Goal: Information Seeking & Learning: Find specific fact

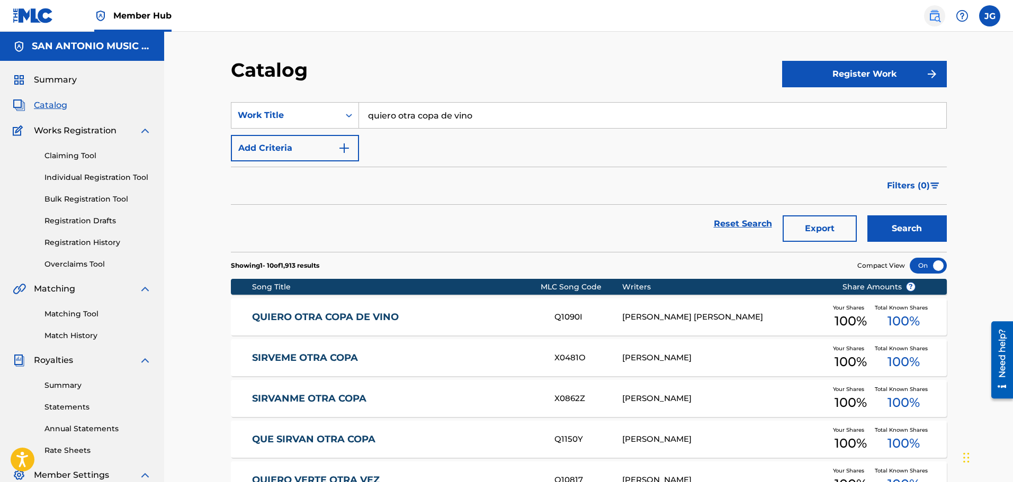
drag, startPoint x: 934, startPoint y: 15, endPoint x: 929, endPoint y: 22, distance: 8.7
click at [934, 16] on img at bounding box center [934, 16] width 13 height 13
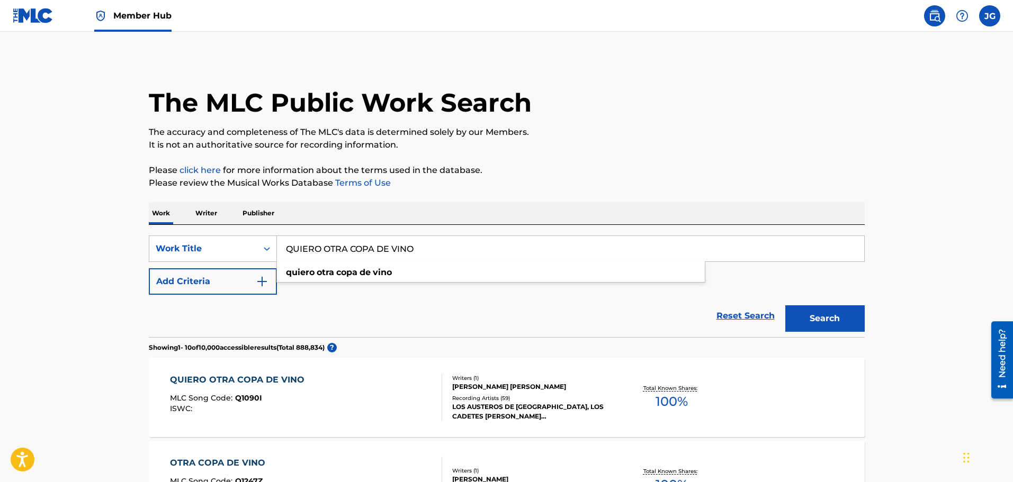
click at [417, 253] on input "QUIERO OTRA COPA DE VINO" at bounding box center [570, 248] width 587 height 25
click at [284, 249] on input "QUIERO OTRA COPA DE VINO" at bounding box center [570, 248] width 587 height 25
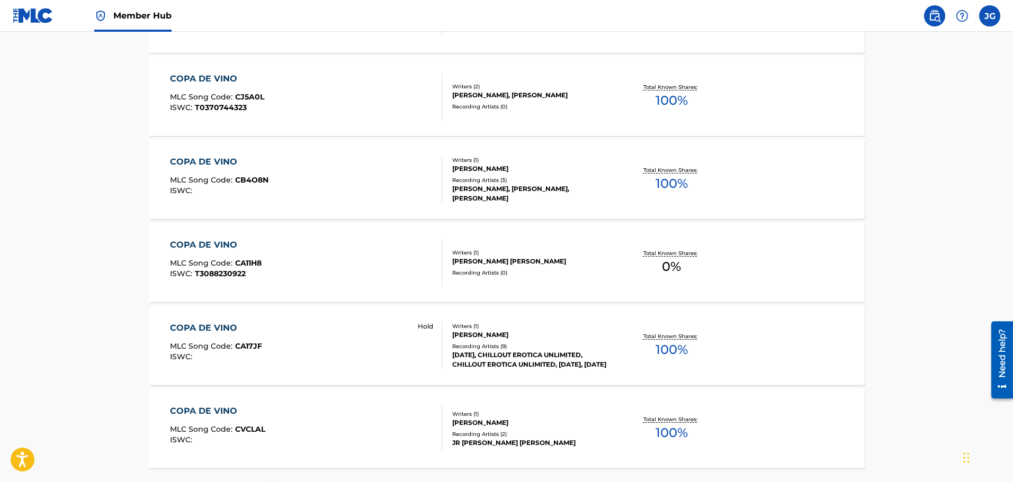
scroll to position [814, 0]
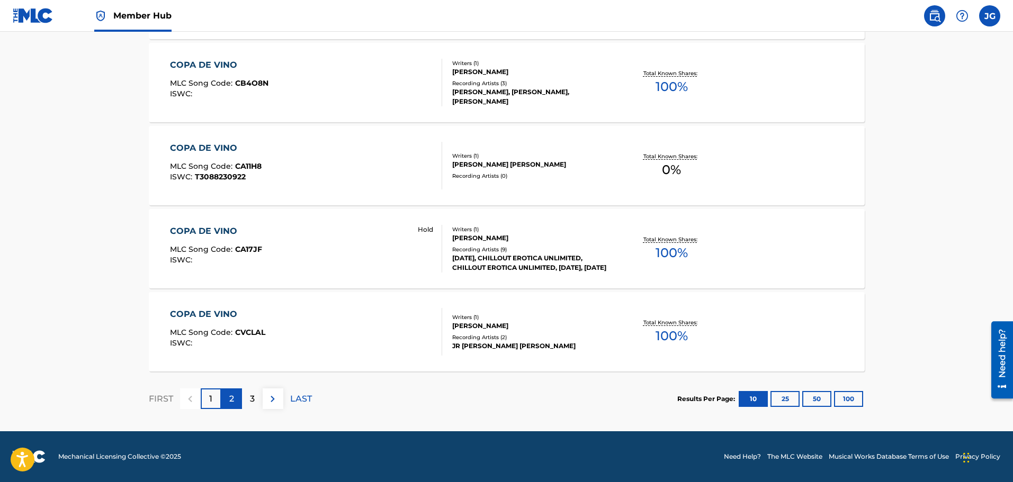
click at [227, 401] on div "2" at bounding box center [231, 399] width 21 height 21
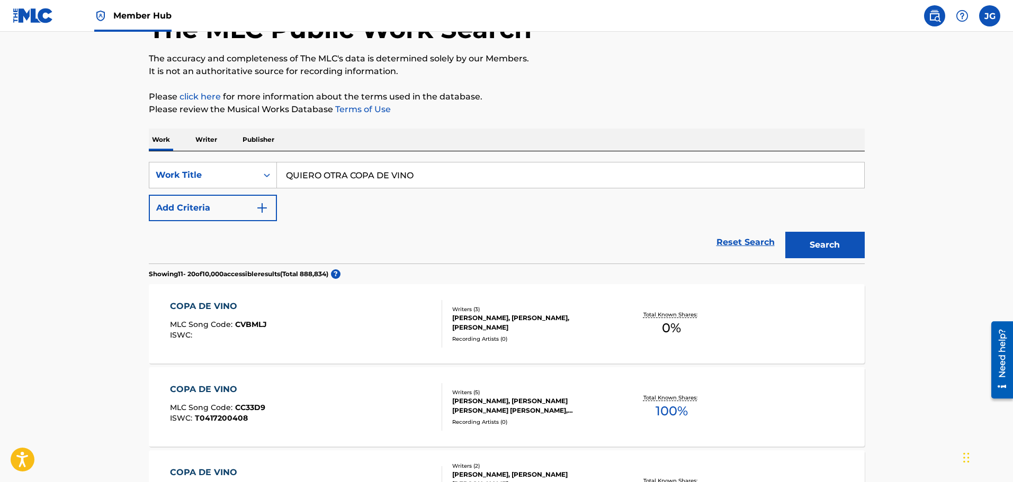
scroll to position [106, 0]
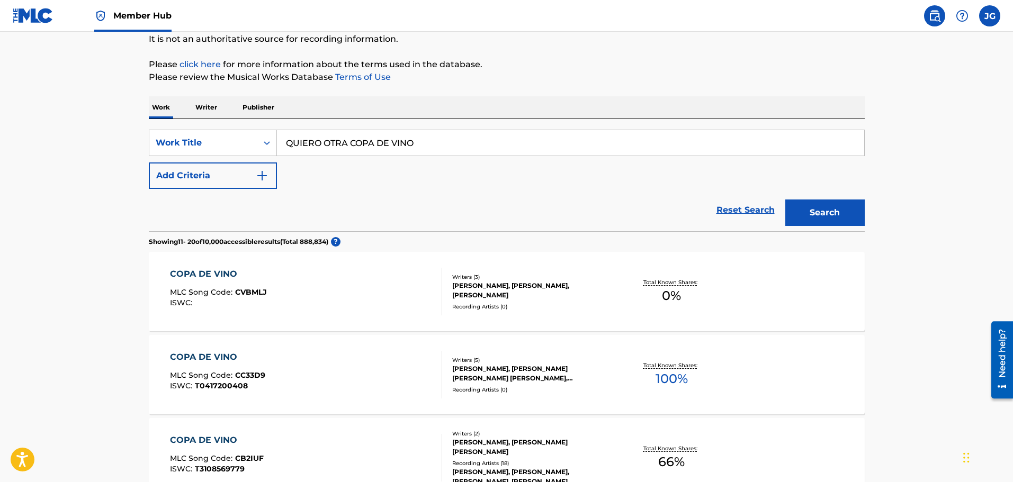
click at [324, 290] on div "COPA DE VINO MLC Song Code : CVBMLJ ISWC :" at bounding box center [306, 292] width 272 height 48
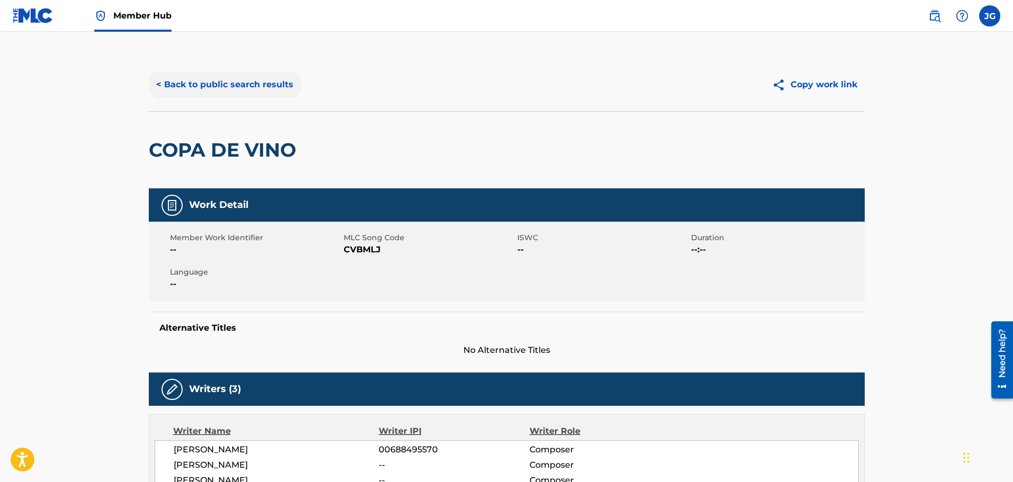
click at [199, 79] on button "< Back to public search results" at bounding box center [225, 84] width 152 height 26
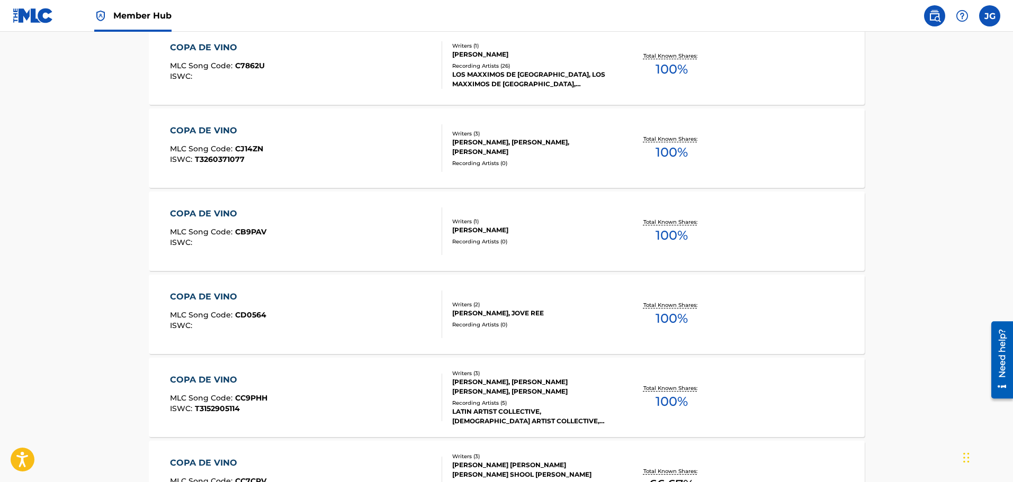
scroll to position [688, 0]
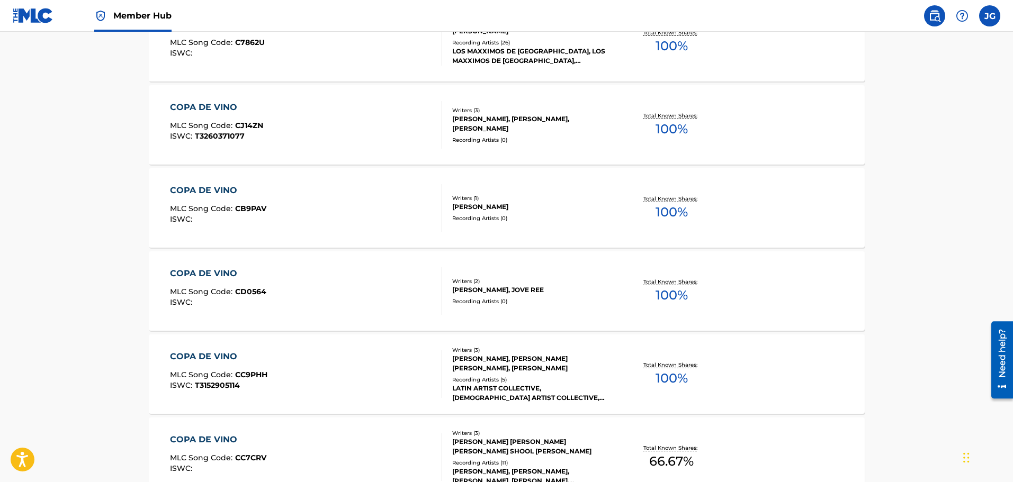
click at [286, 366] on div "COPA DE VINO MLC Song Code : CC9PHH ISWC : T3152905114" at bounding box center [306, 375] width 272 height 48
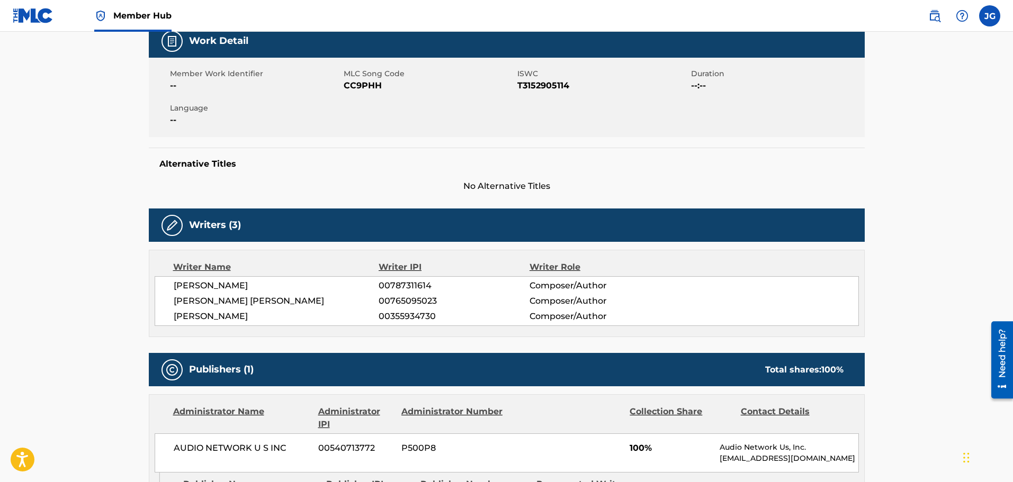
scroll to position [23, 0]
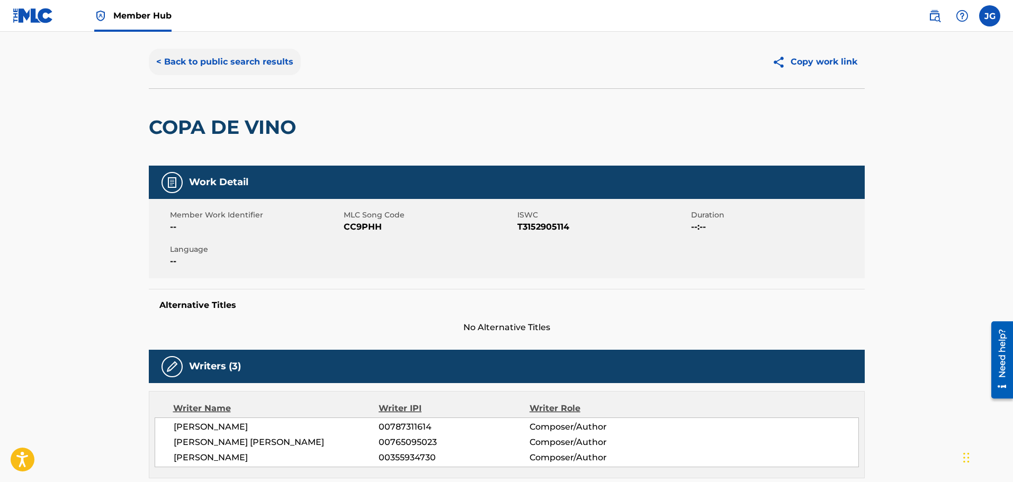
click at [202, 61] on button "< Back to public search results" at bounding box center [225, 62] width 152 height 26
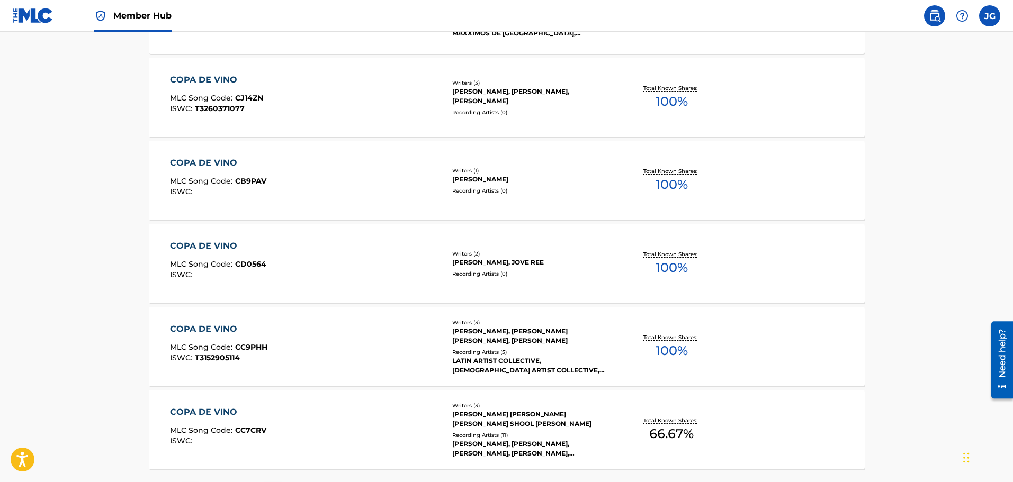
scroll to position [769, 0]
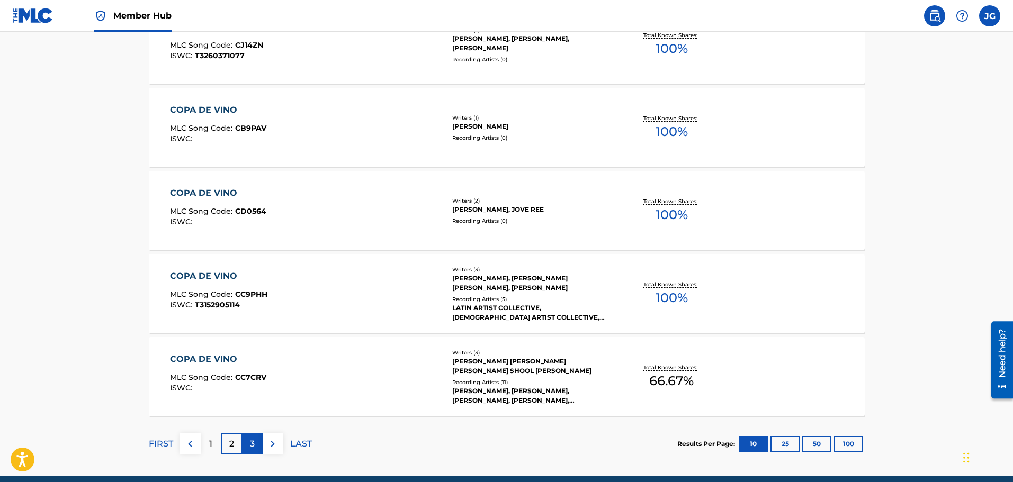
click at [254, 447] on p "3" at bounding box center [252, 444] width 5 height 13
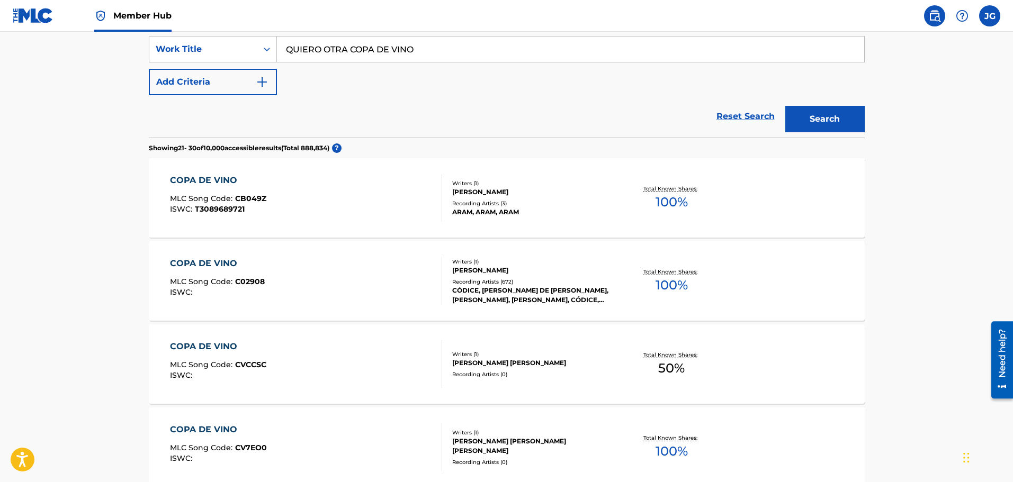
scroll to position [212, 0]
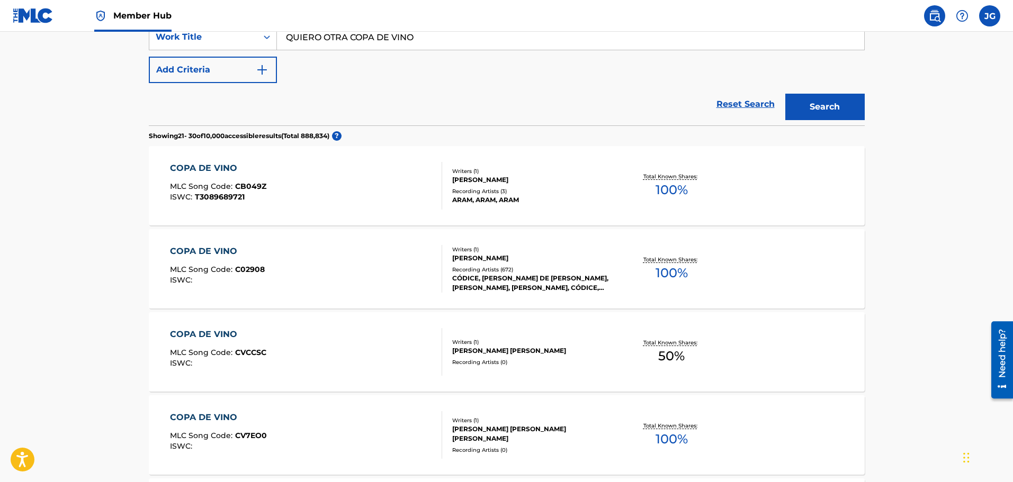
click at [304, 274] on div "COPA DE VINO MLC Song Code : C02908 ISWC :" at bounding box center [306, 269] width 272 height 48
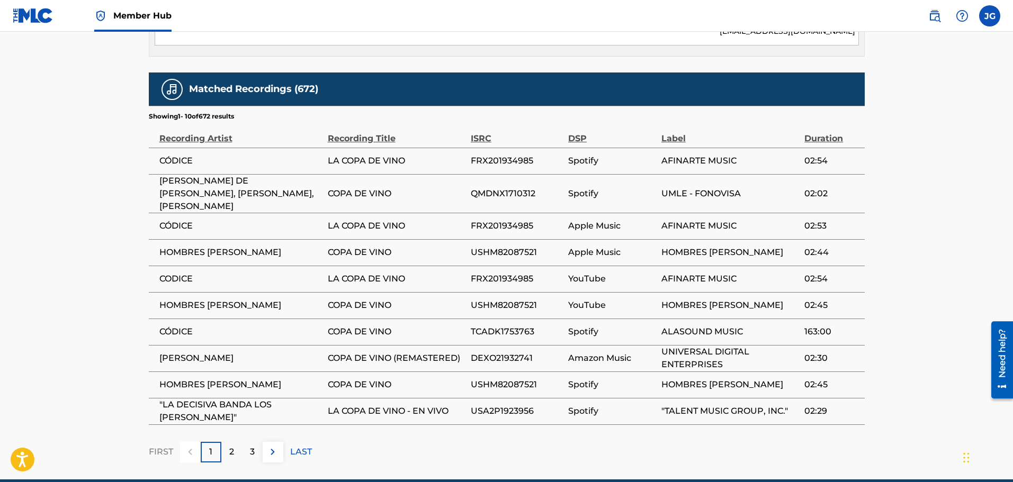
scroll to position [635, 0]
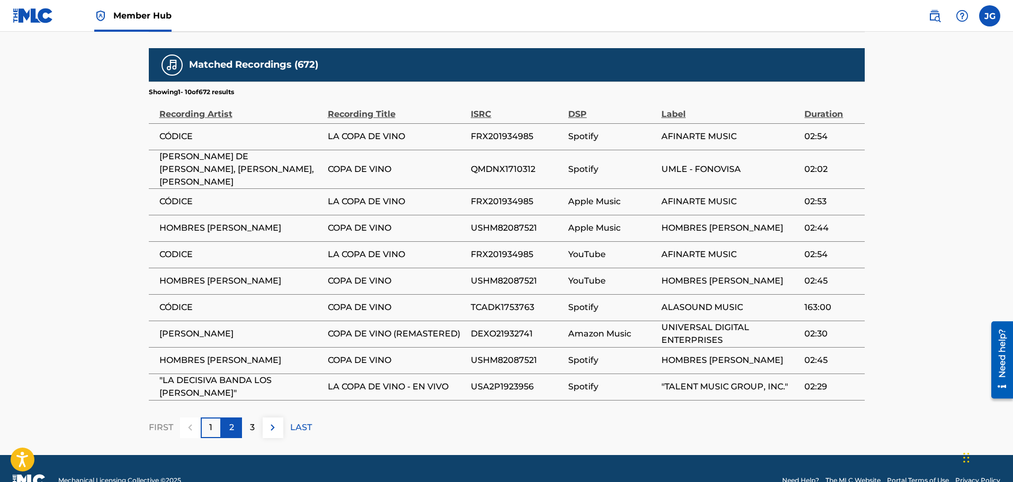
click at [231, 431] on p "2" at bounding box center [231, 427] width 5 height 13
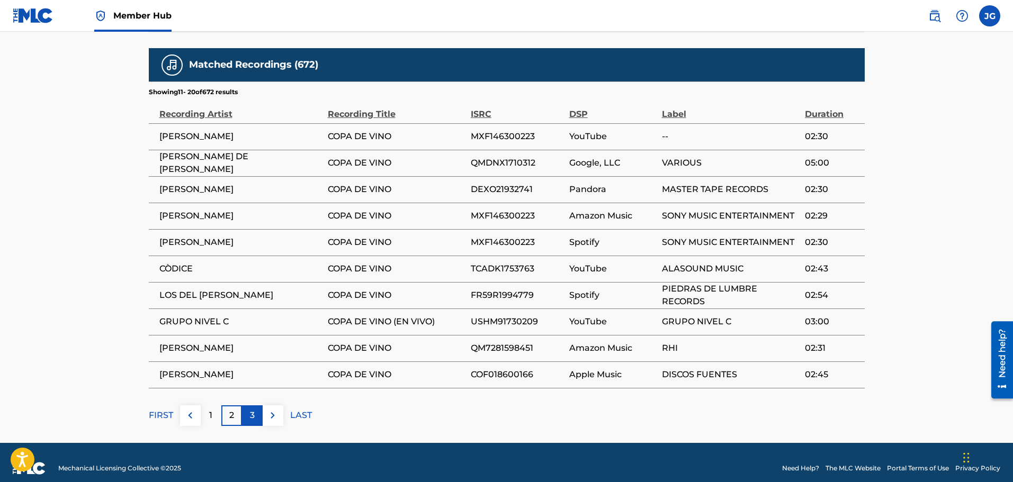
click at [249, 420] on div "3" at bounding box center [252, 416] width 21 height 21
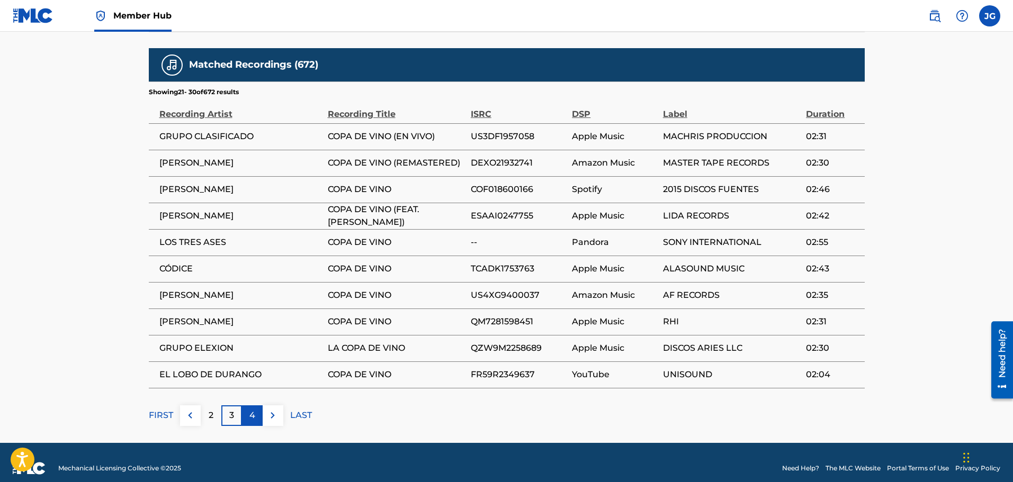
click at [249, 417] on p "4" at bounding box center [252, 415] width 6 height 13
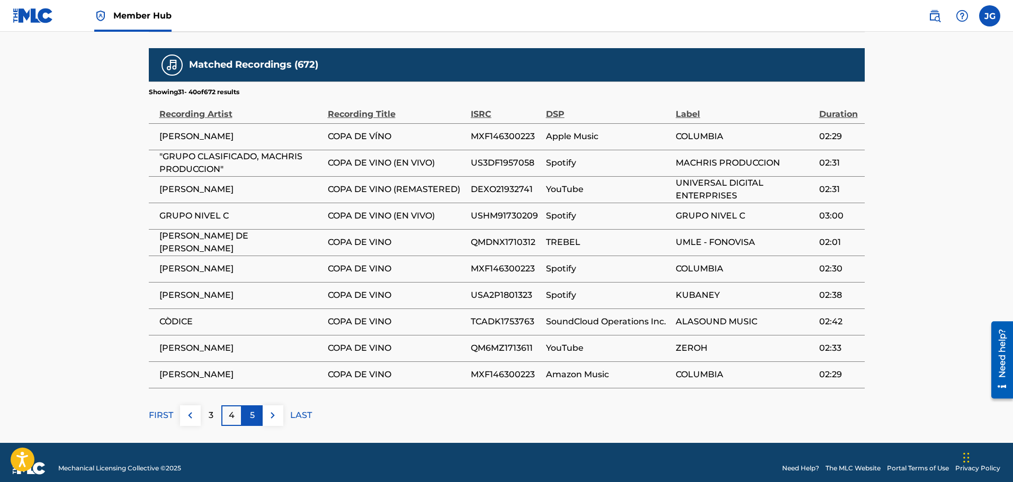
click at [255, 414] on div "5" at bounding box center [252, 416] width 21 height 21
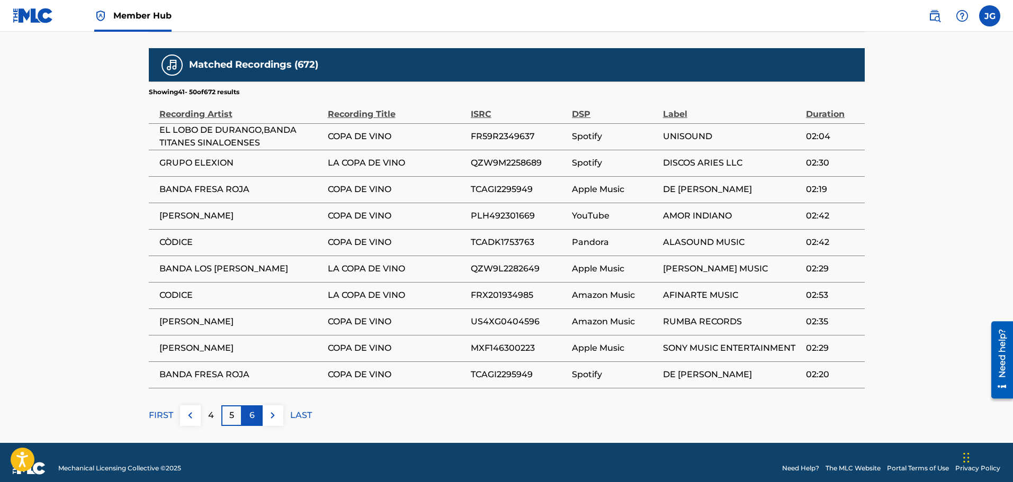
click at [254, 412] on p "6" at bounding box center [251, 415] width 5 height 13
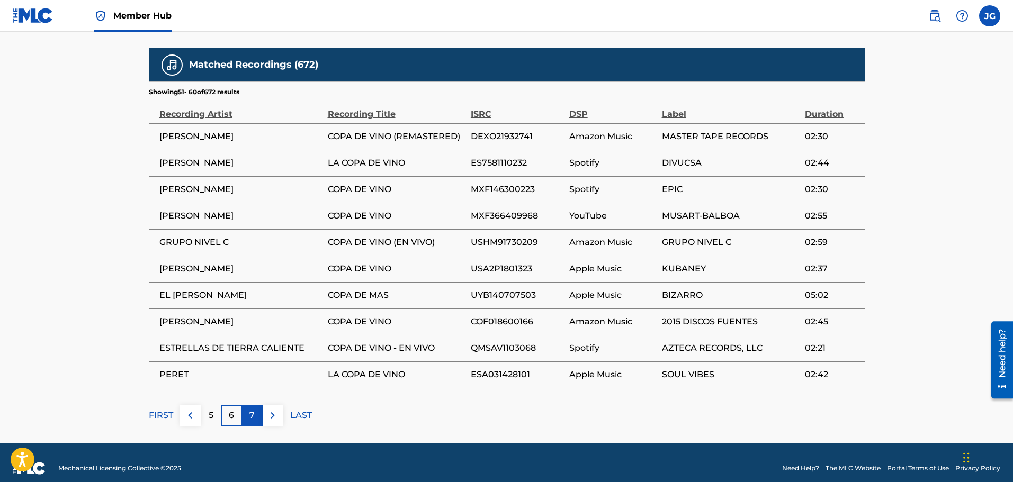
click at [247, 422] on div "7" at bounding box center [252, 416] width 21 height 21
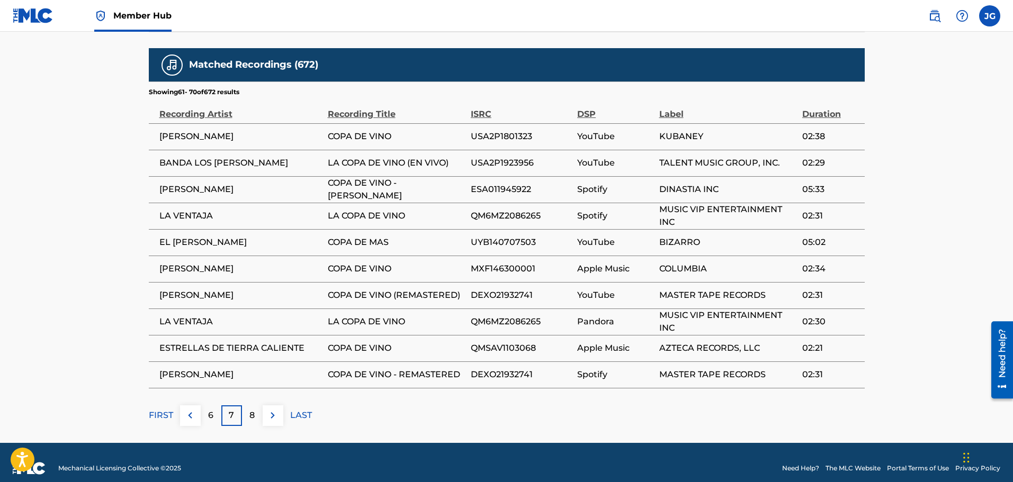
click at [256, 417] on div "8" at bounding box center [252, 416] width 21 height 21
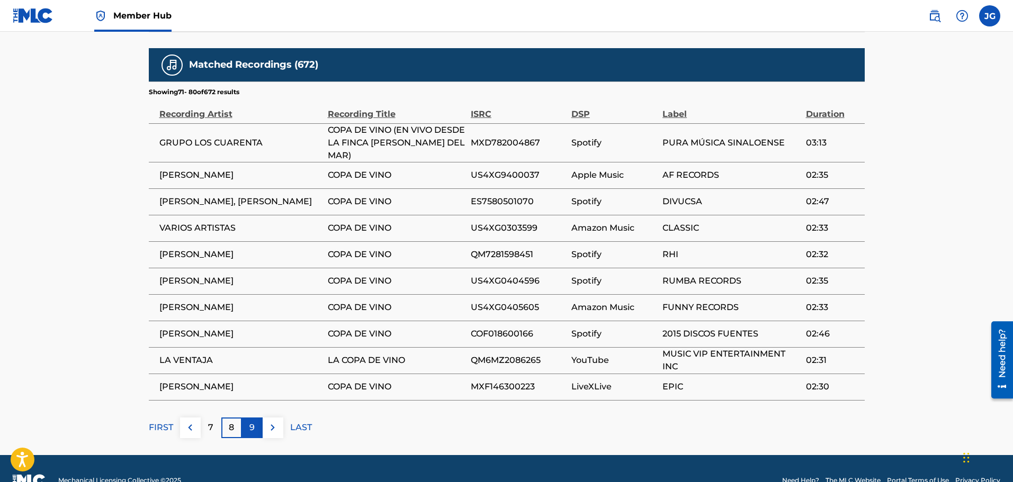
click at [254, 426] on p "9" at bounding box center [251, 427] width 5 height 13
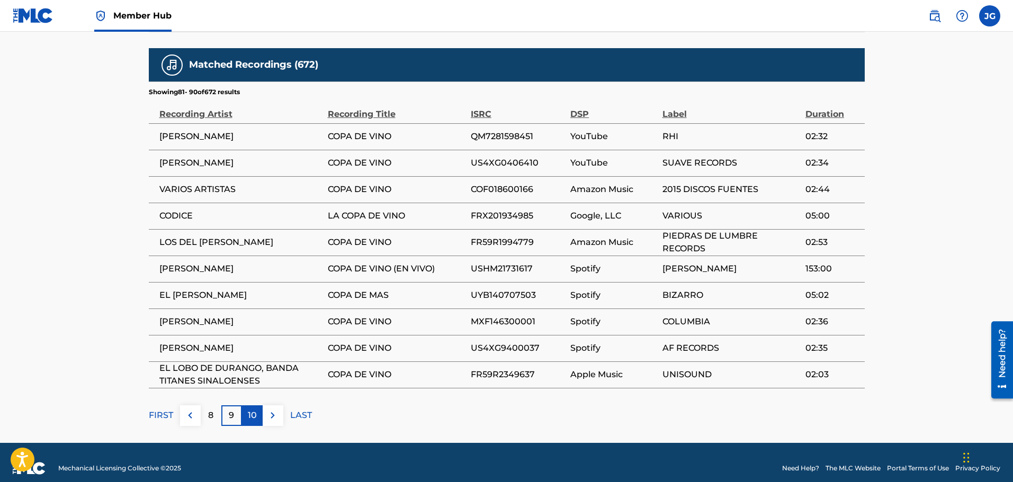
click at [245, 418] on div "10" at bounding box center [252, 416] width 21 height 21
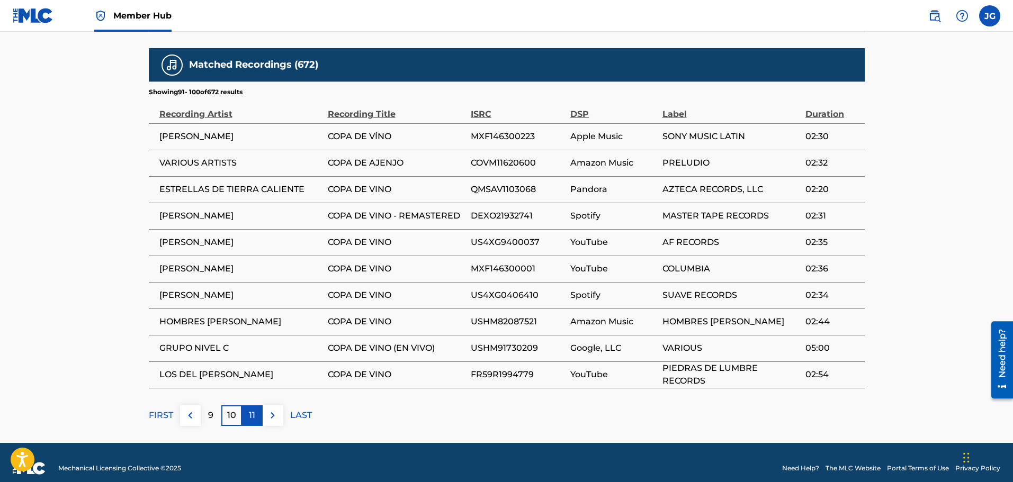
click at [261, 417] on div "11" at bounding box center [252, 416] width 21 height 21
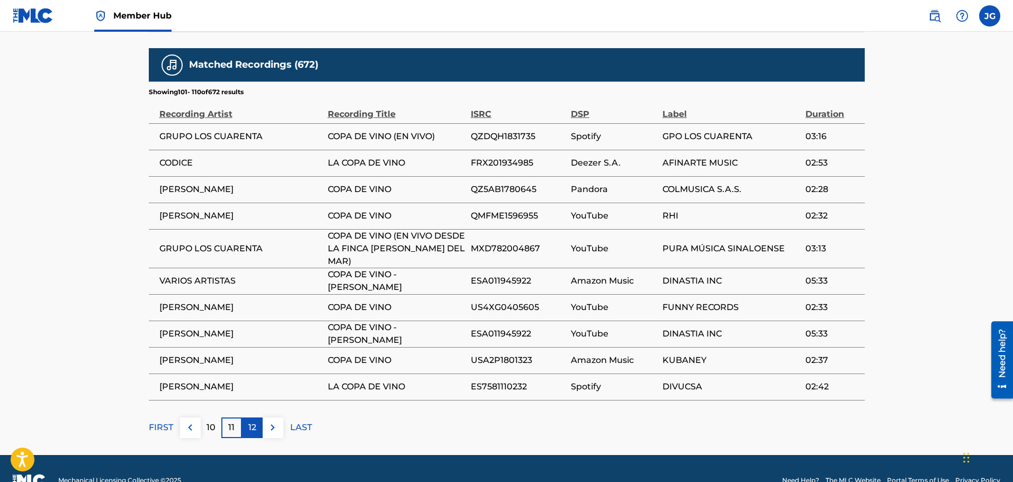
click at [261, 425] on div "12" at bounding box center [252, 428] width 21 height 21
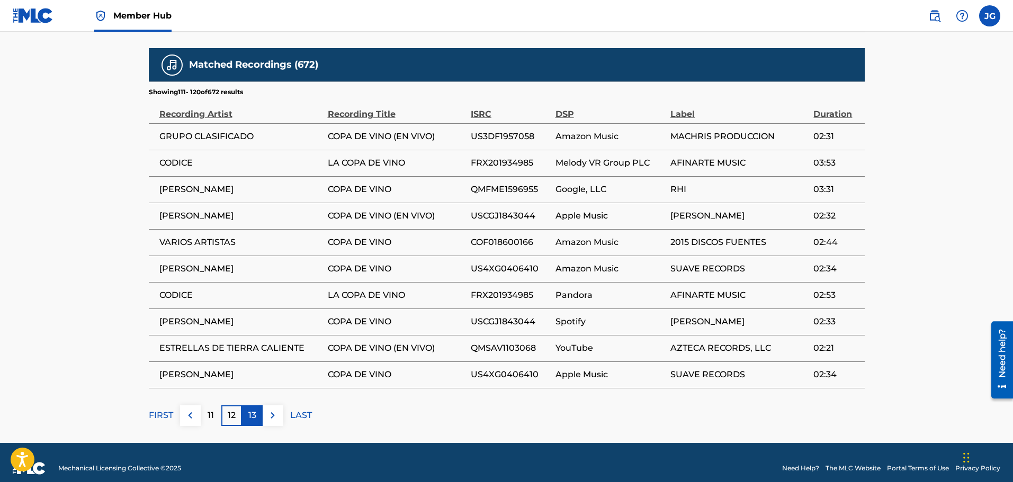
click at [256, 417] on p "13" at bounding box center [252, 415] width 8 height 13
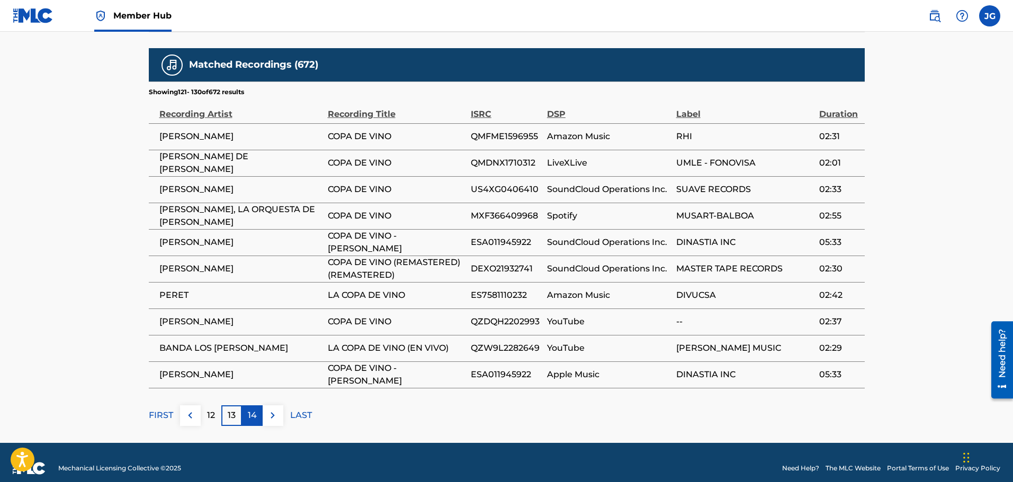
click at [250, 413] on p "14" at bounding box center [252, 415] width 9 height 13
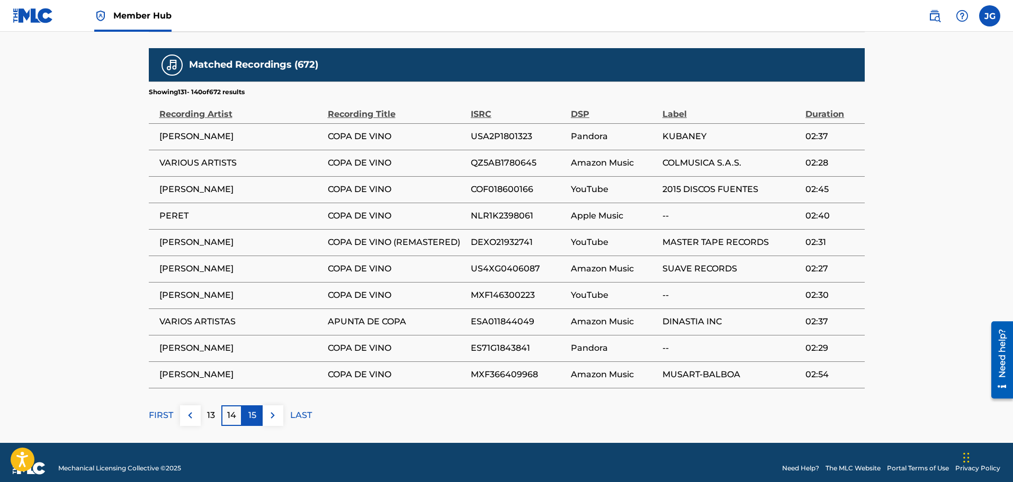
click at [257, 419] on div "15" at bounding box center [252, 416] width 21 height 21
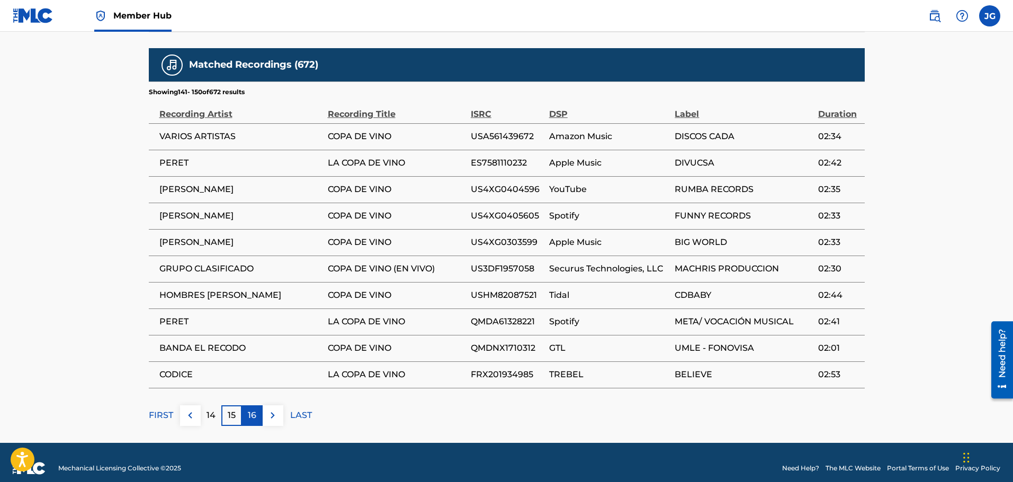
click at [261, 416] on div "16" at bounding box center [252, 416] width 21 height 21
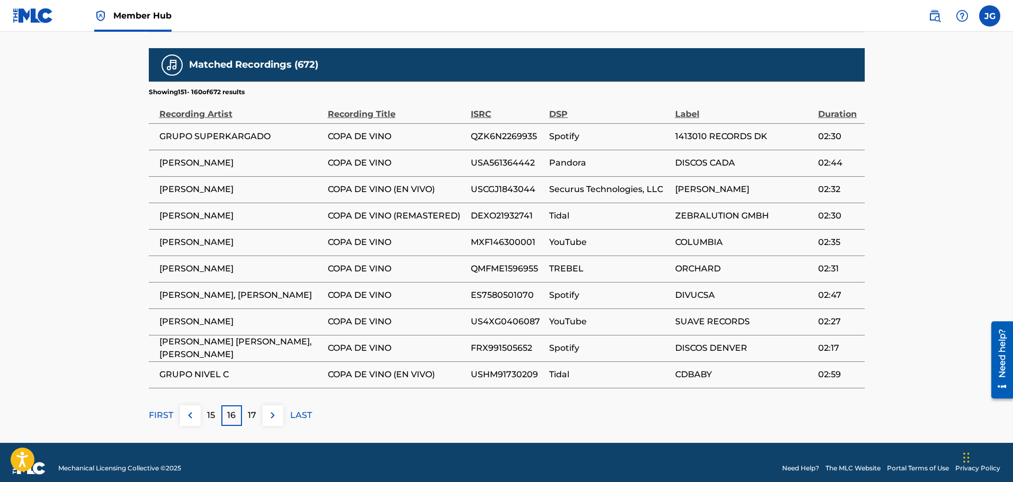
click at [257, 418] on div "17" at bounding box center [252, 416] width 21 height 21
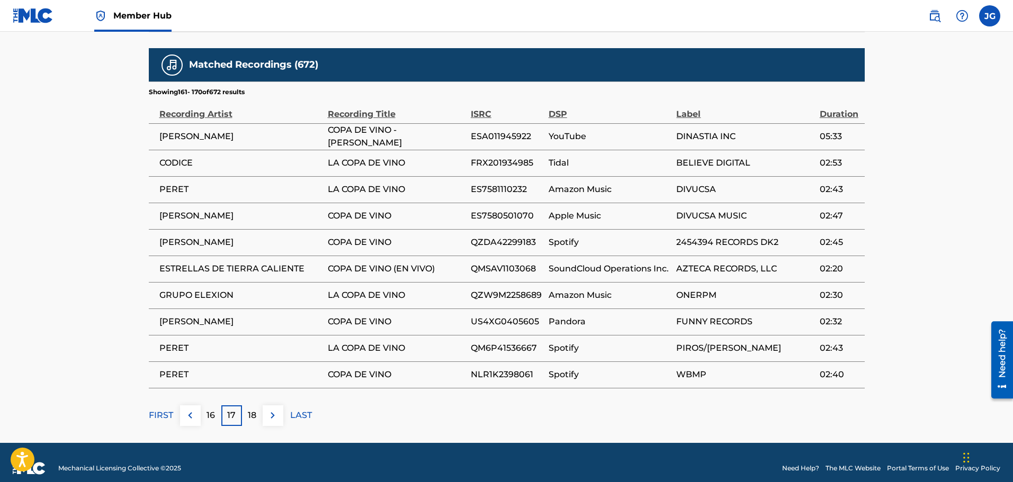
click at [254, 416] on p "18" at bounding box center [252, 415] width 8 height 13
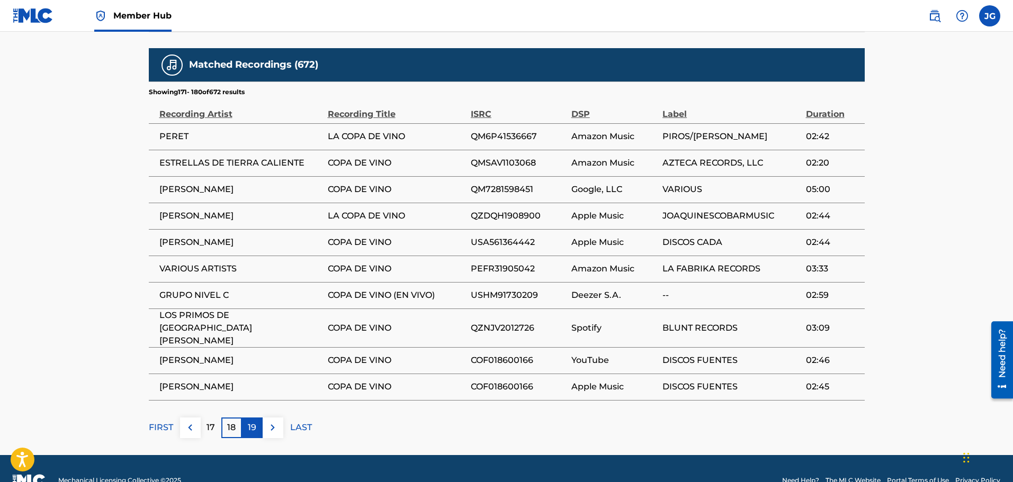
click at [255, 421] on p "19" at bounding box center [252, 427] width 8 height 13
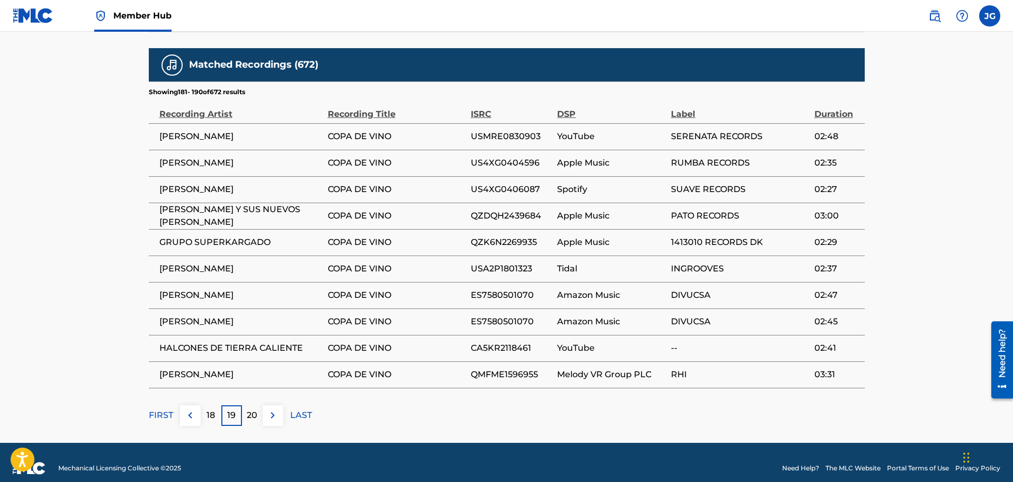
click at [255, 417] on p "20" at bounding box center [252, 415] width 11 height 13
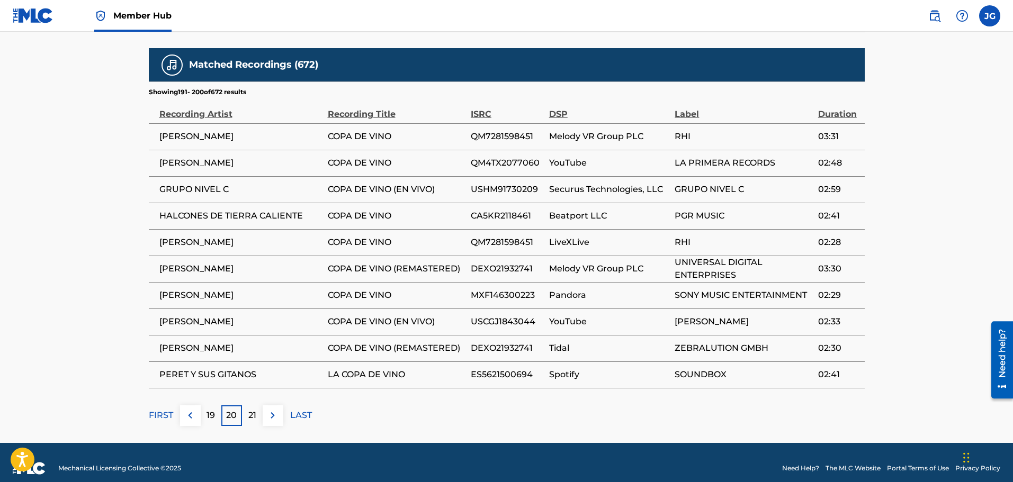
click at [255, 417] on p "21" at bounding box center [252, 415] width 8 height 13
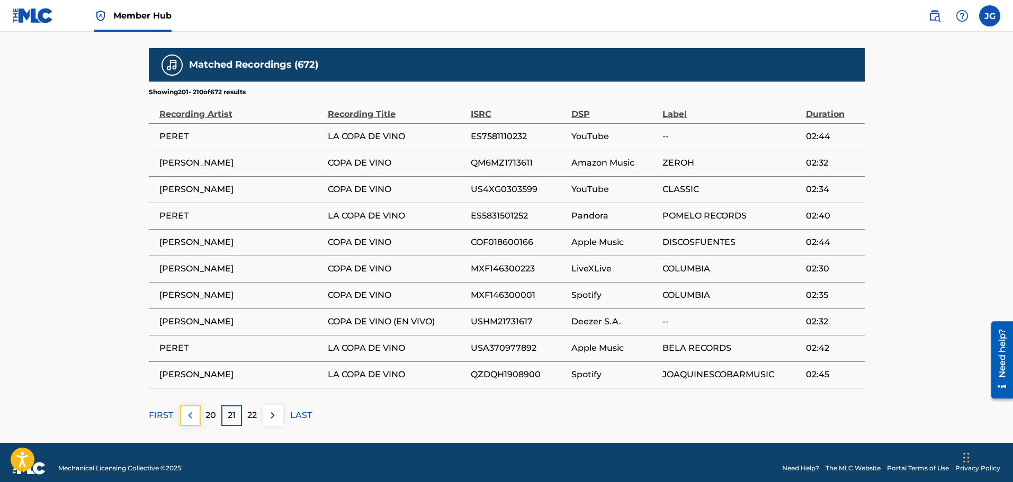
click at [195, 420] on img at bounding box center [190, 415] width 13 height 13
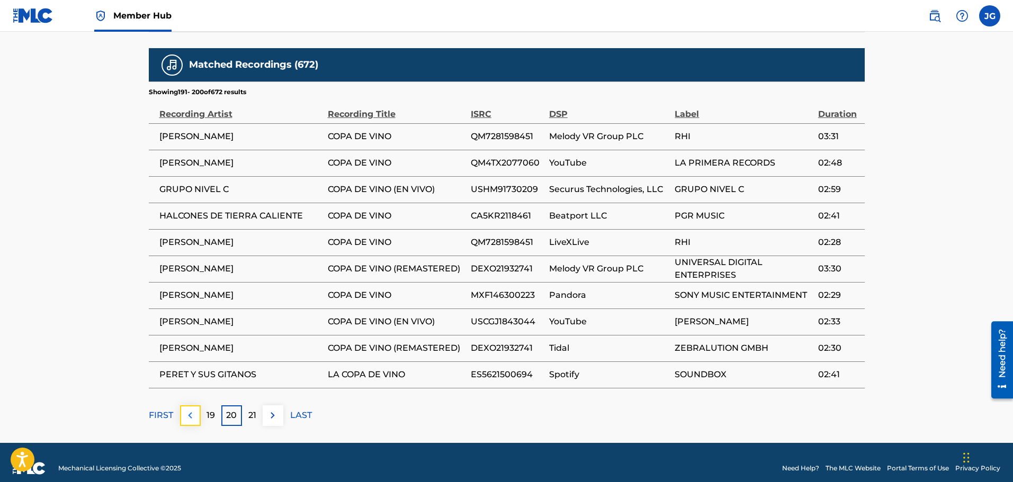
click at [195, 419] on img at bounding box center [190, 415] width 13 height 13
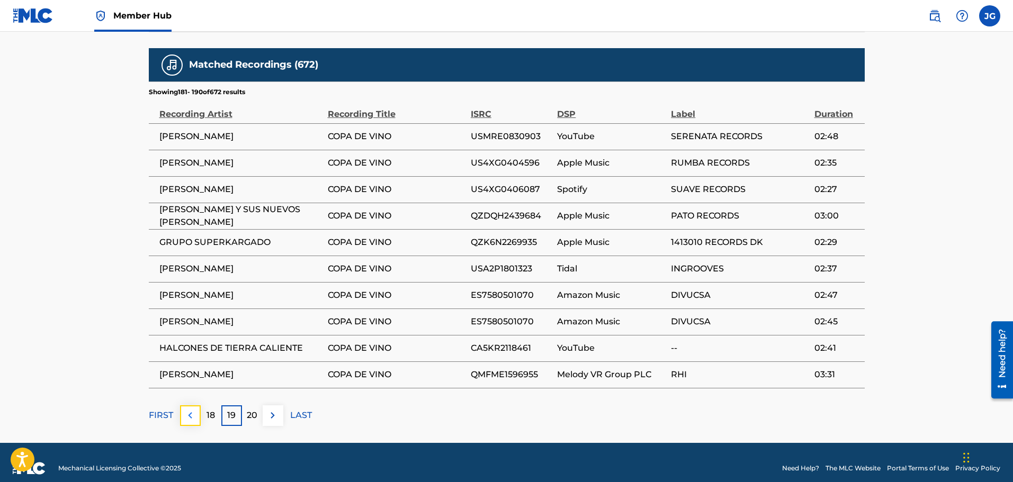
click at [195, 419] on img at bounding box center [190, 415] width 13 height 13
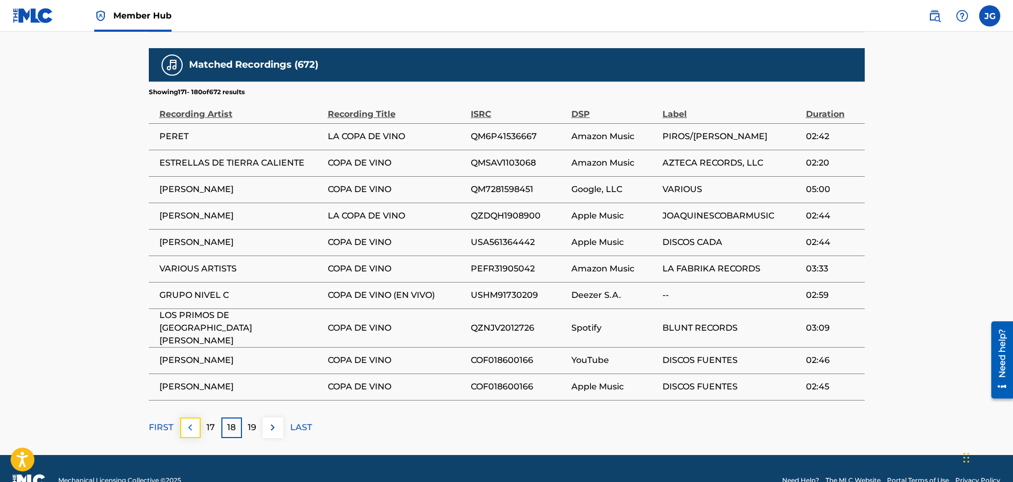
click at [196, 421] on img at bounding box center [190, 427] width 13 height 13
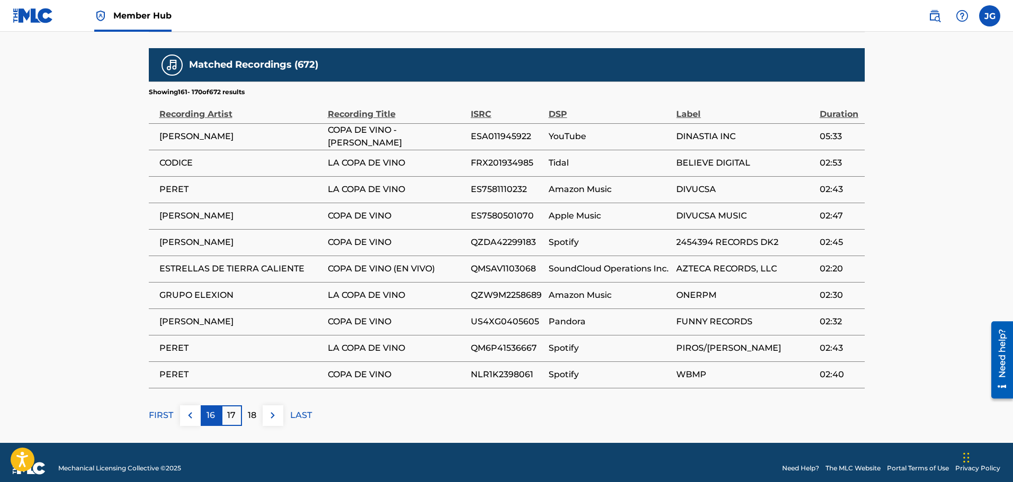
click at [214, 419] on p "16" at bounding box center [211, 415] width 8 height 13
